Goal: Information Seeking & Learning: Learn about a topic

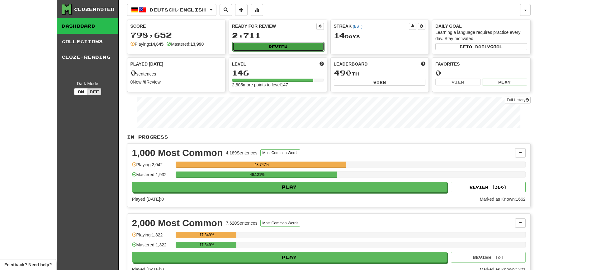
click at [256, 42] on button "Review" at bounding box center [278, 46] width 92 height 9
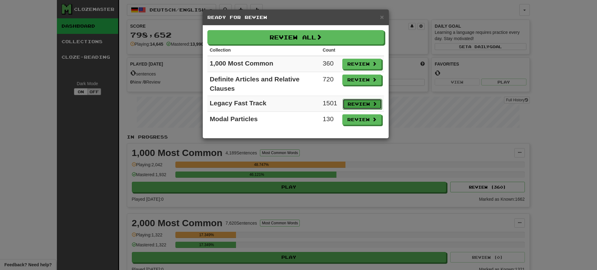
click at [355, 104] on button "Review" at bounding box center [362, 104] width 39 height 11
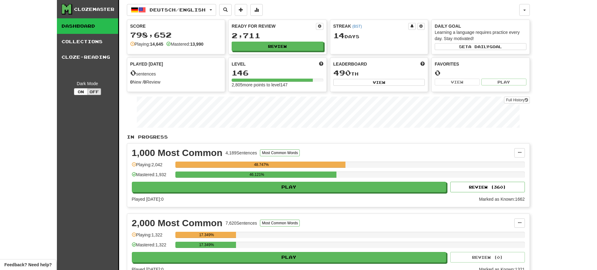
select select "**"
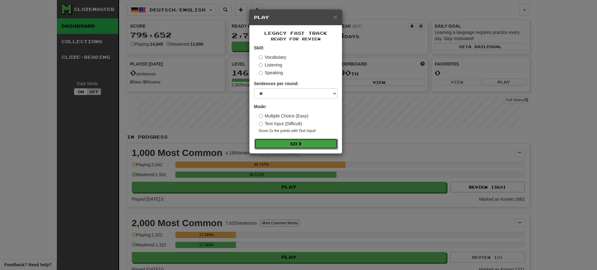
click at [286, 144] on button "Go" at bounding box center [296, 144] width 83 height 11
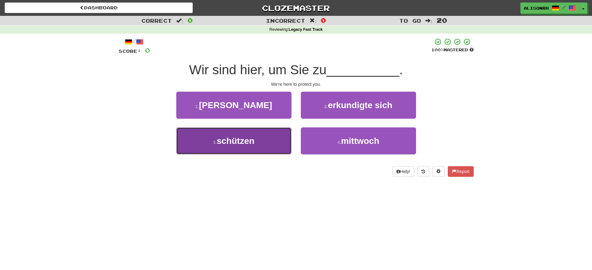
click at [232, 145] on span "schützen" at bounding box center [236, 141] width 38 height 10
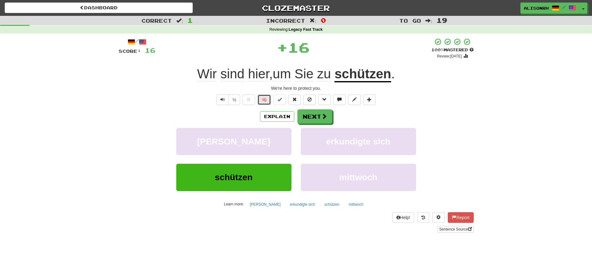
click at [264, 99] on button "🧠" at bounding box center [263, 100] width 13 height 11
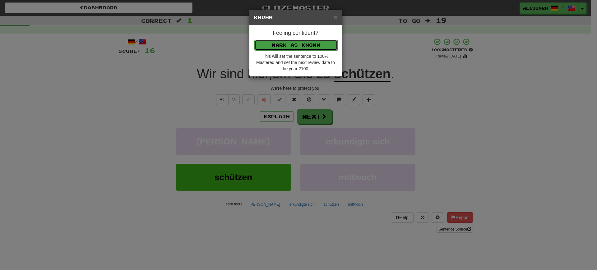
click at [268, 40] on button "Mark as Known" at bounding box center [296, 45] width 83 height 11
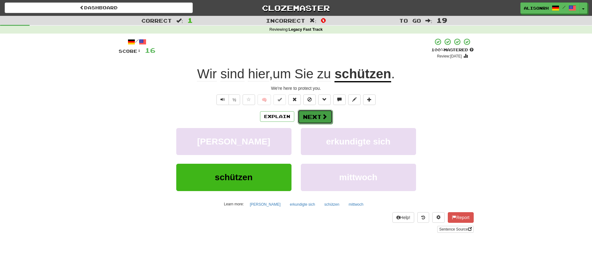
click at [315, 117] on button "Next" at bounding box center [314, 117] width 35 height 14
